Goal: Information Seeking & Learning: Learn about a topic

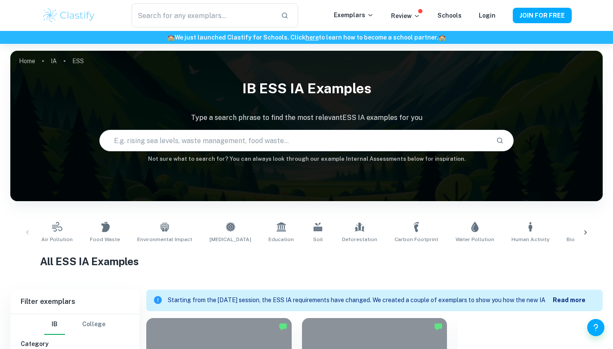
click at [63, 13] on img at bounding box center [69, 15] width 55 height 17
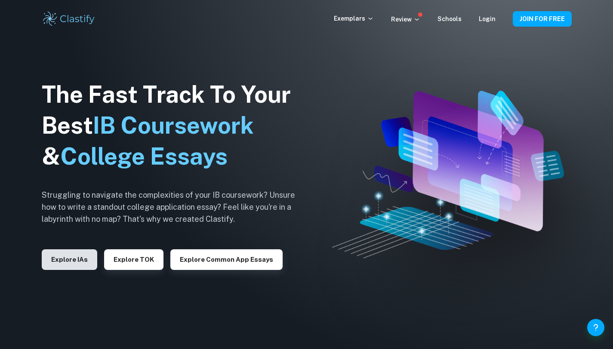
click at [80, 255] on button "Explore IAs" at bounding box center [69, 259] width 55 height 21
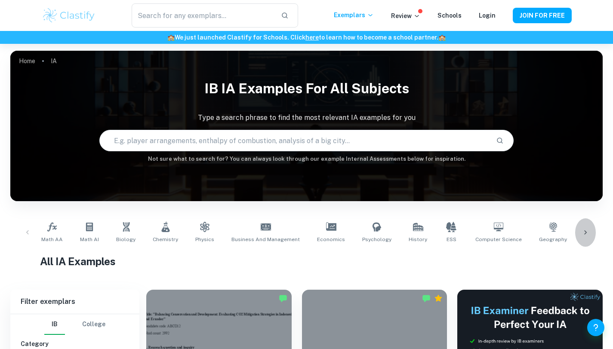
click at [587, 233] on icon at bounding box center [585, 232] width 9 height 9
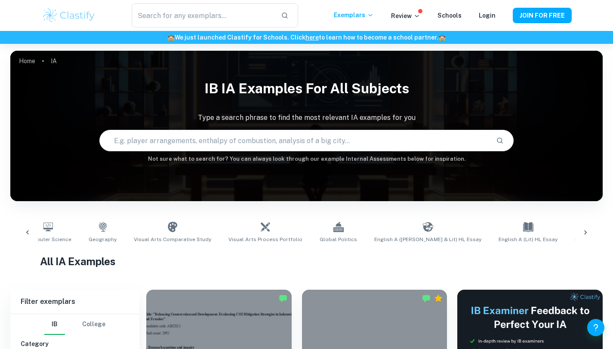
scroll to position [0, 483]
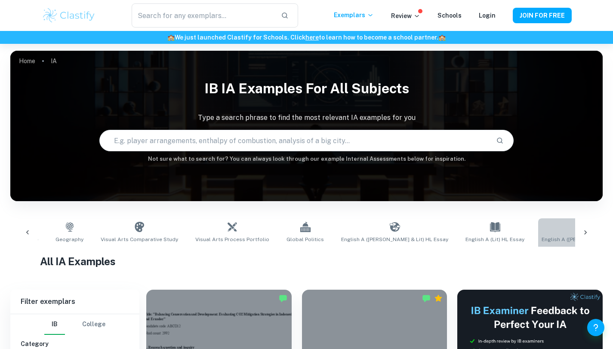
click at [538, 235] on link "English A ([PERSON_NAME] & Lit) IO" at bounding box center [586, 232] width 96 height 28
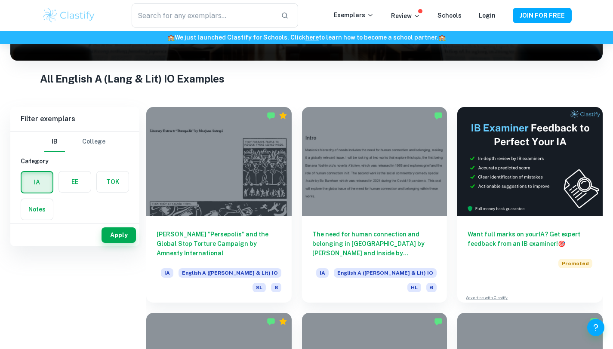
scroll to position [144, 0]
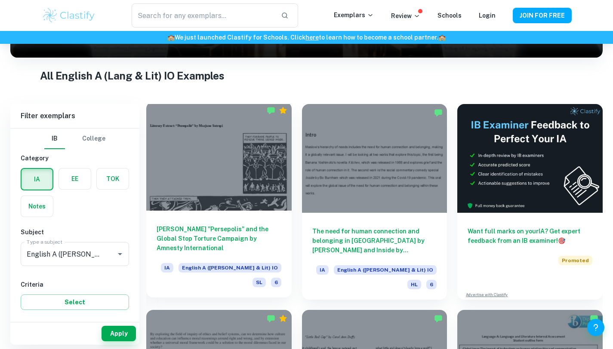
click at [265, 229] on h6 "[PERSON_NAME] "Persepolis" and the Global Stop Torture Campaign by Amnesty Inte…" at bounding box center [219, 238] width 125 height 28
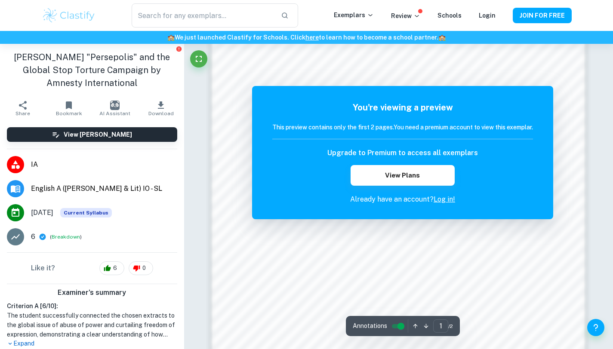
scroll to position [788, 0]
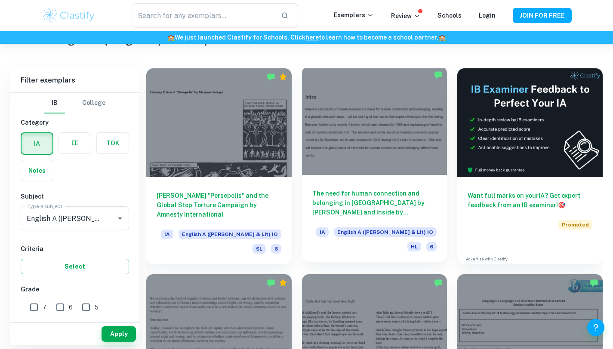
scroll to position [180, 0]
click at [419, 188] on div "The need for human connection and belonging in [GEOGRAPHIC_DATA] by [PERSON_NAM…" at bounding box center [374, 218] width 145 height 87
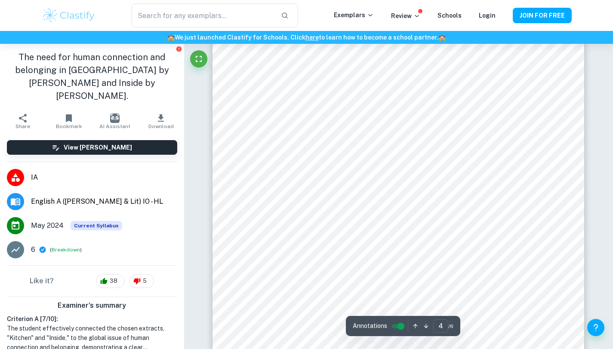
scroll to position [2012, 0]
type input "6"
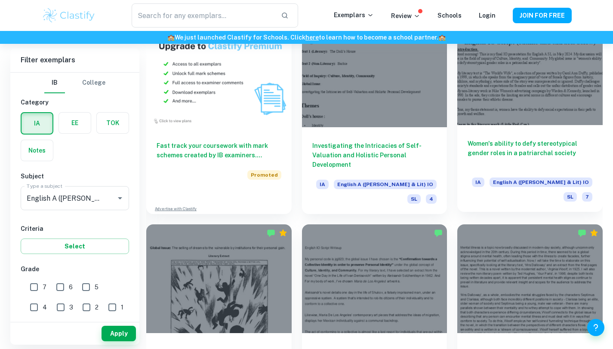
scroll to position [641, 0]
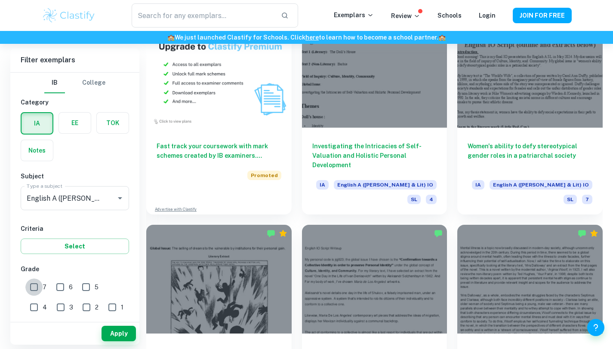
click at [31, 286] on input "7" at bounding box center [33, 287] width 17 height 17
checkbox input "true"
click at [55, 286] on input "6" at bounding box center [60, 287] width 17 height 17
checkbox input "true"
click at [117, 332] on button "Apply" at bounding box center [118, 333] width 34 height 15
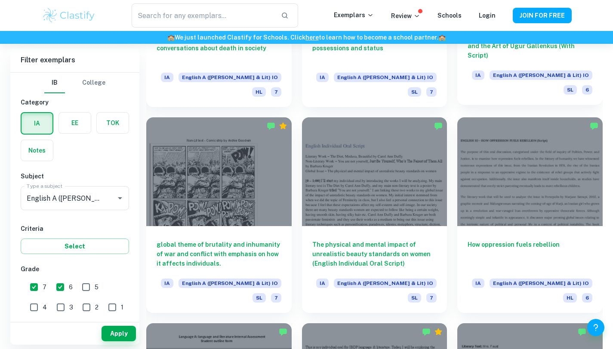
scroll to position [953, 0]
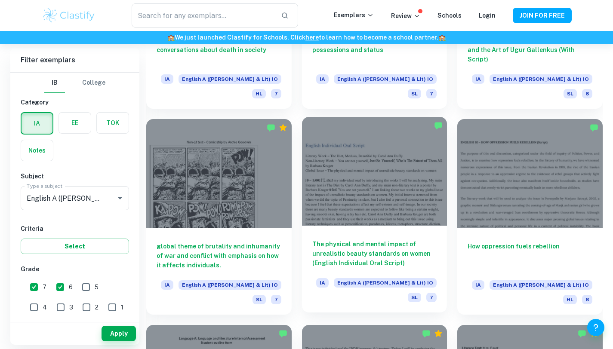
click at [390, 233] on div "The physical and mental impact of unrealistic beauty standards on women (Englis…" at bounding box center [374, 269] width 145 height 87
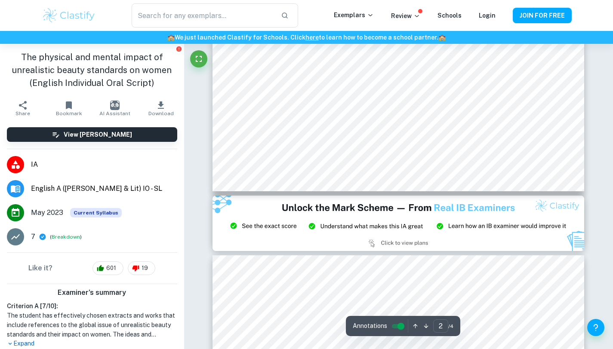
type input "3"
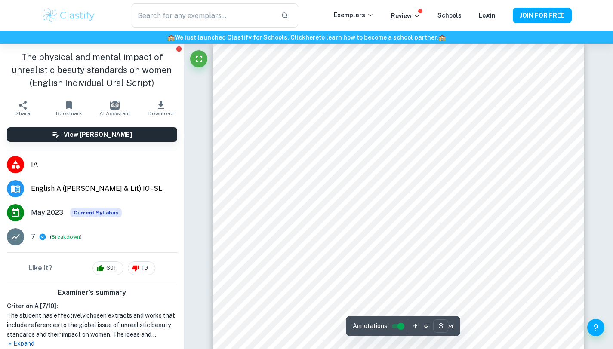
scroll to position [1201, 0]
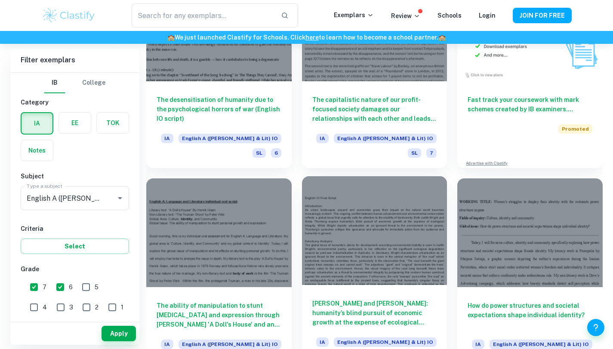
scroll to position [2757, 0]
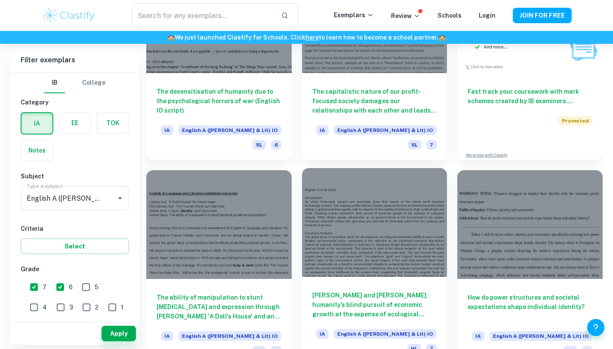
click at [366, 291] on h6 "[PERSON_NAME] and [PERSON_NAME]: humanity’s blind pursuit of economic growth at…" at bounding box center [374, 305] width 125 height 28
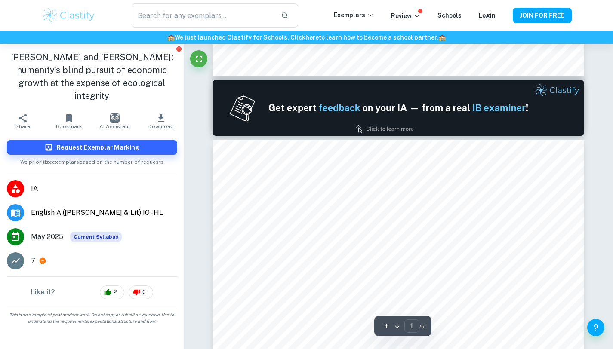
type input "2"
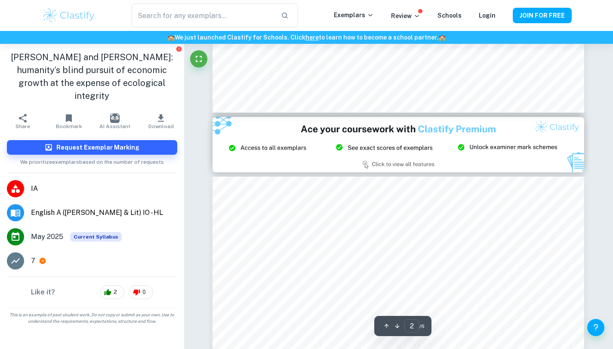
scroll to position [965, 0]
